Goal: Information Seeking & Learning: Learn about a topic

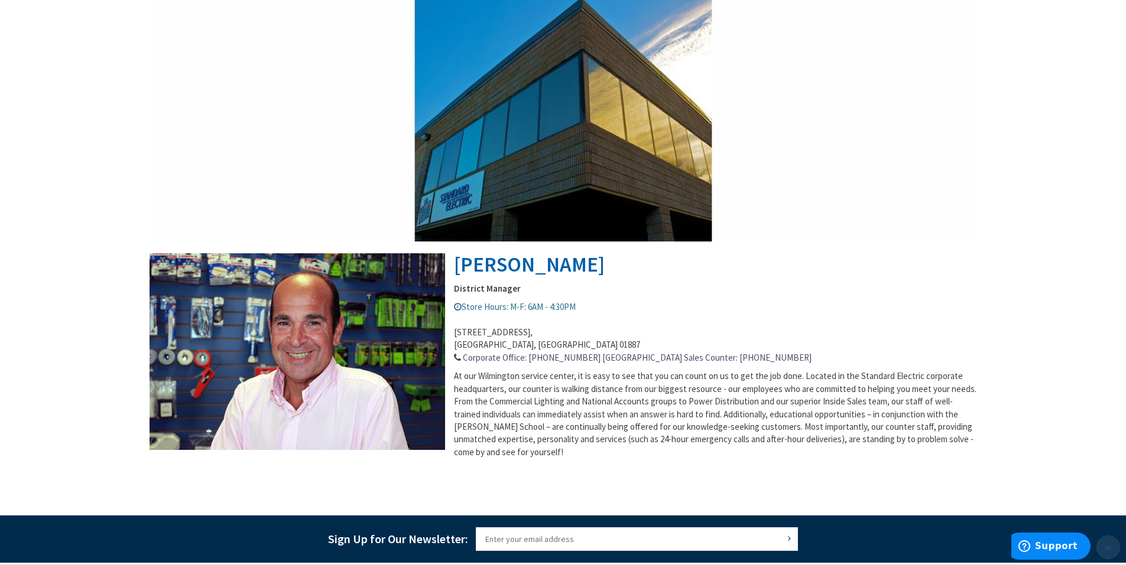
scroll to position [500, 0]
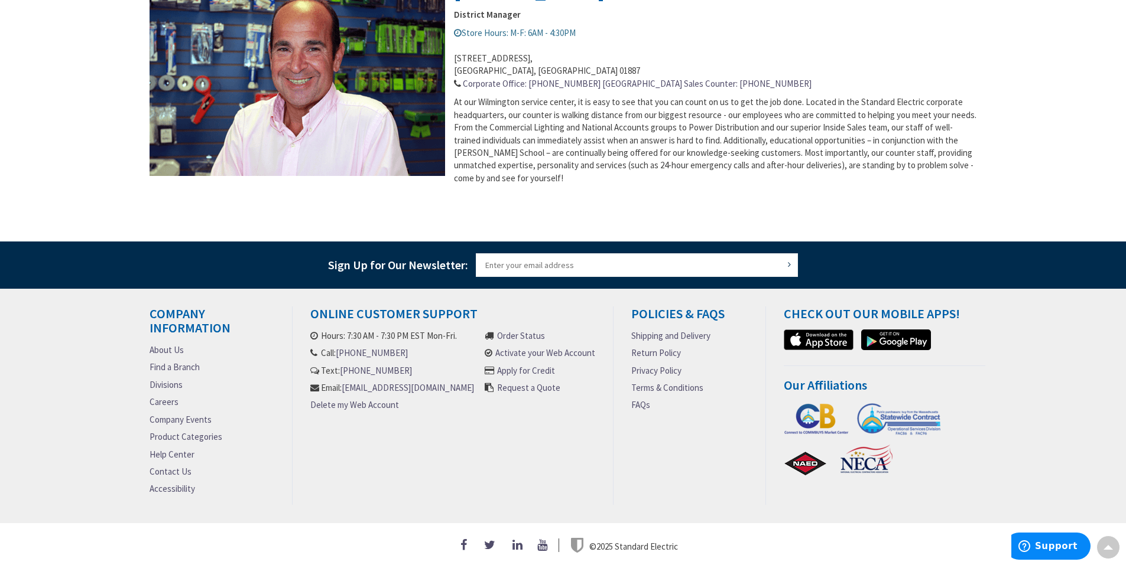
click at [154, 403] on link "Careers" at bounding box center [163, 402] width 29 height 12
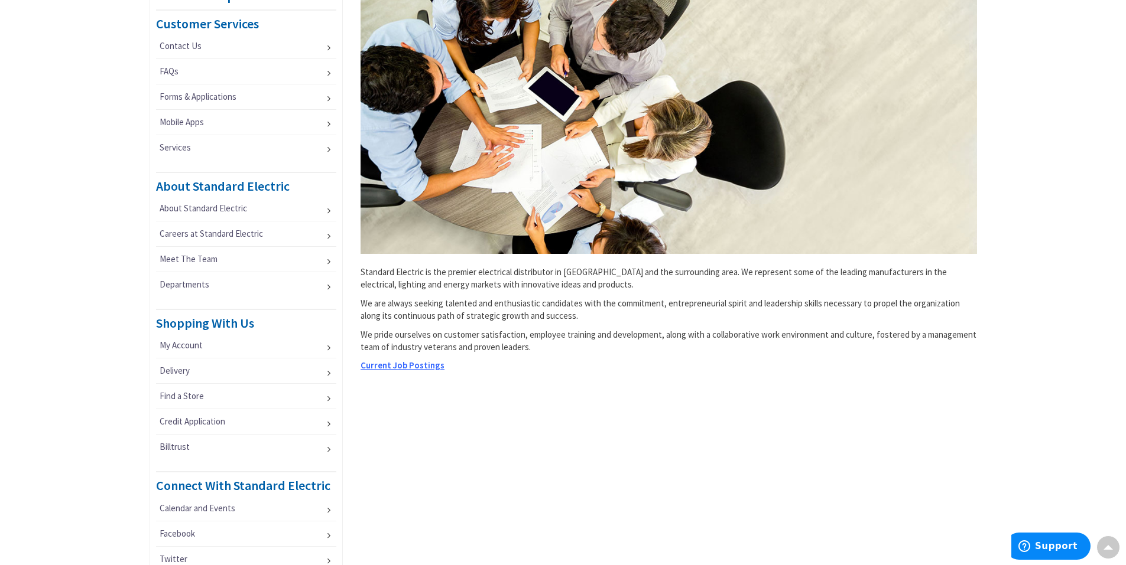
scroll to position [236, 0]
click at [392, 362] on span "Current Job Postings" at bounding box center [402, 365] width 84 height 11
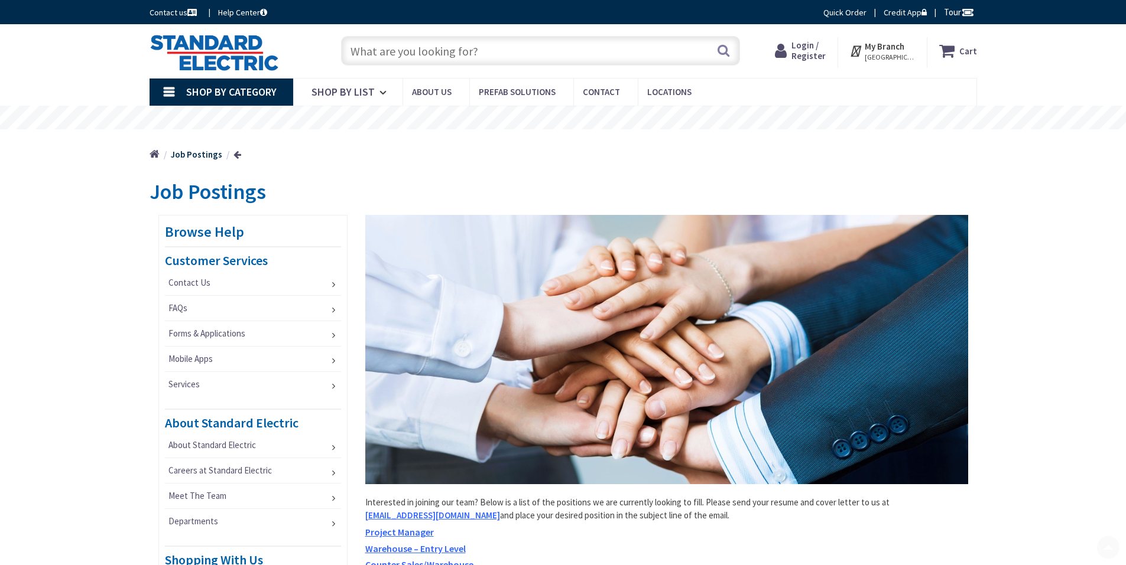
scroll to position [355, 0]
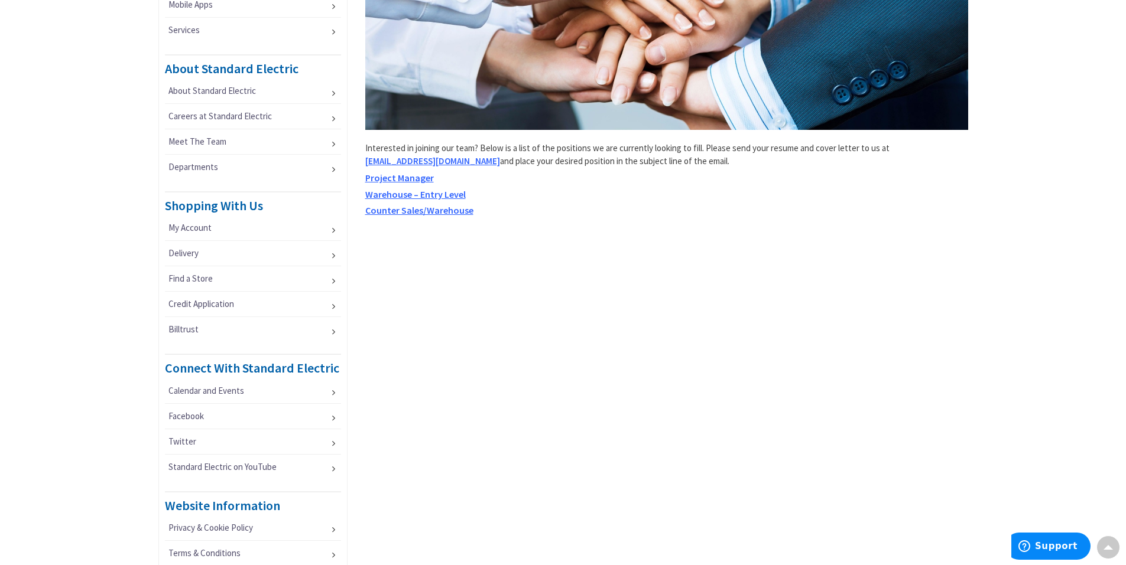
click at [412, 181] on span "Project Manager" at bounding box center [399, 178] width 69 height 12
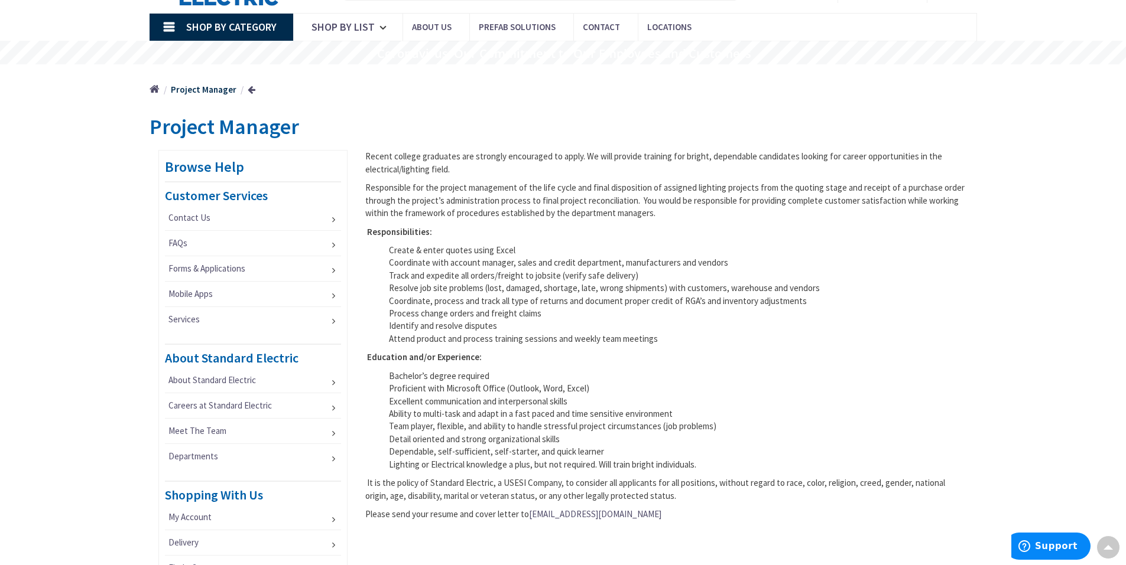
scroll to position [59, 0]
